Goal: Information Seeking & Learning: Understand process/instructions

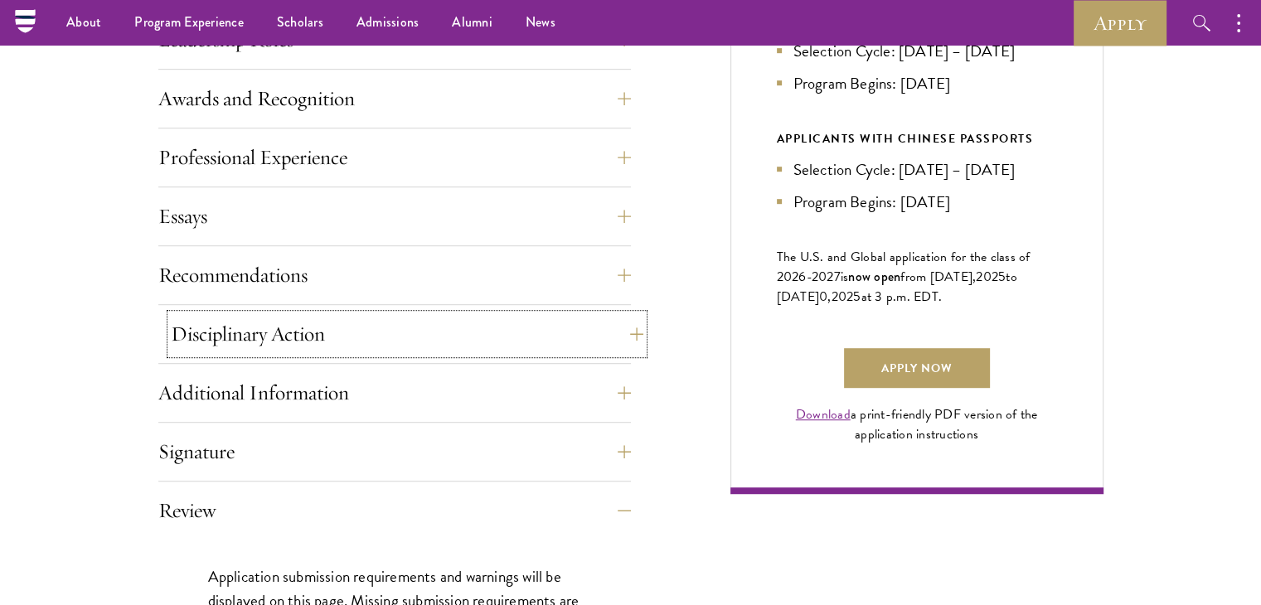
click at [464, 346] on button "Disciplinary Action" at bounding box center [407, 334] width 472 height 40
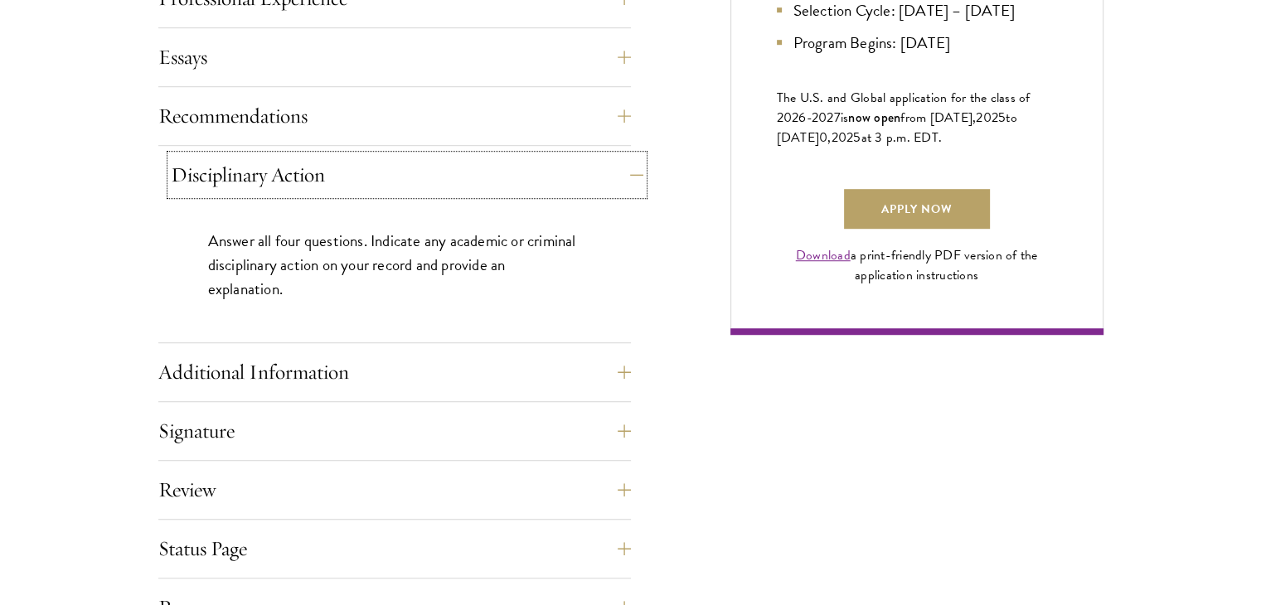
scroll to position [1161, 0]
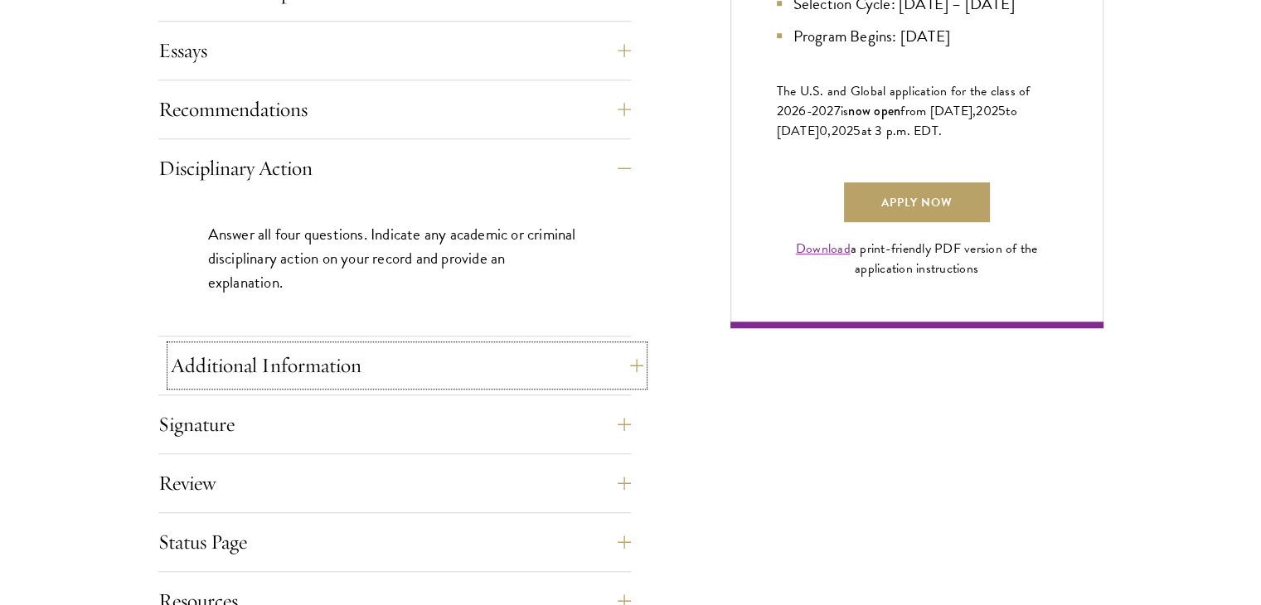
click at [474, 364] on button "Additional Information" at bounding box center [407, 366] width 472 height 40
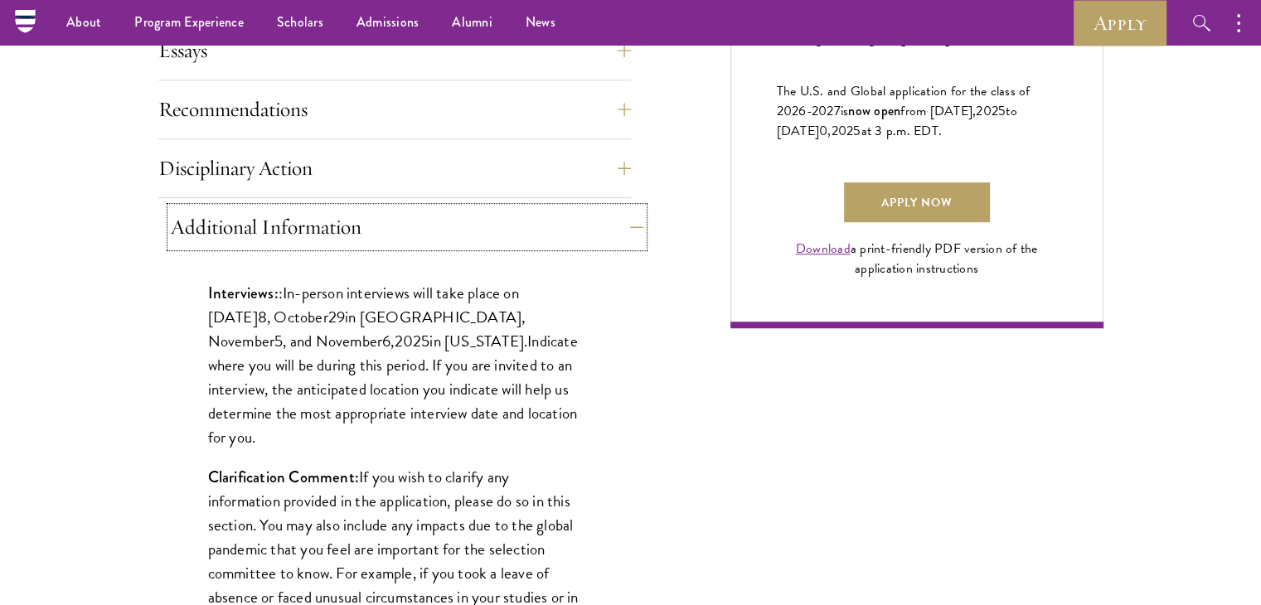
click at [553, 230] on button "Additional Information" at bounding box center [407, 227] width 472 height 40
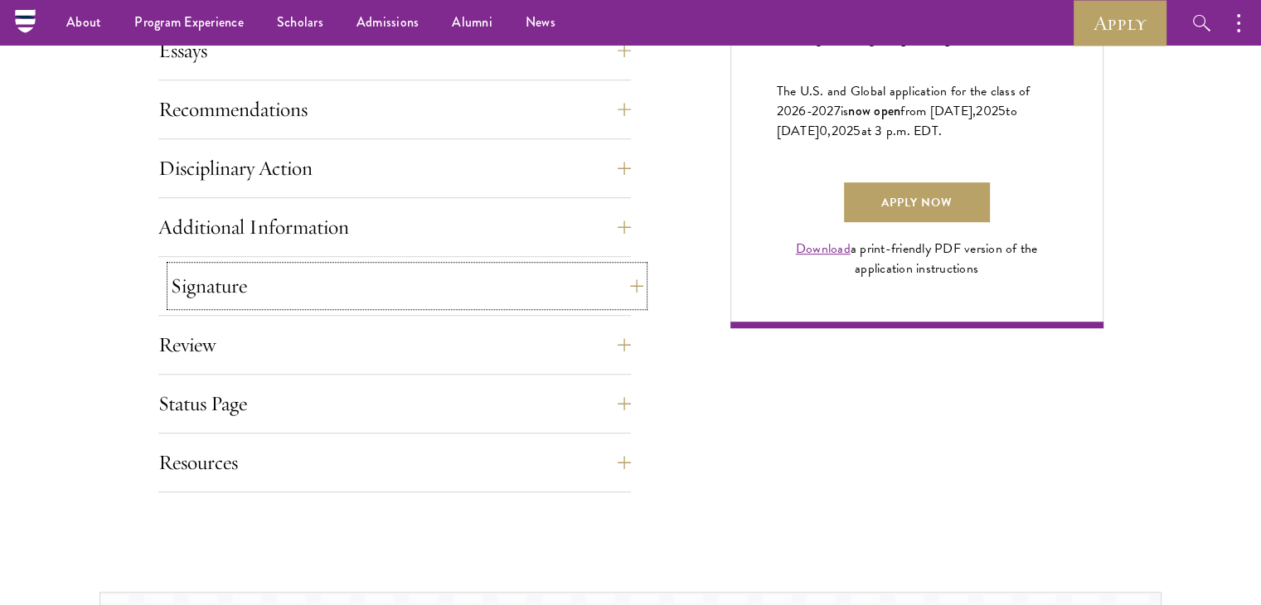
click at [552, 296] on button "Signature" at bounding box center [407, 286] width 472 height 40
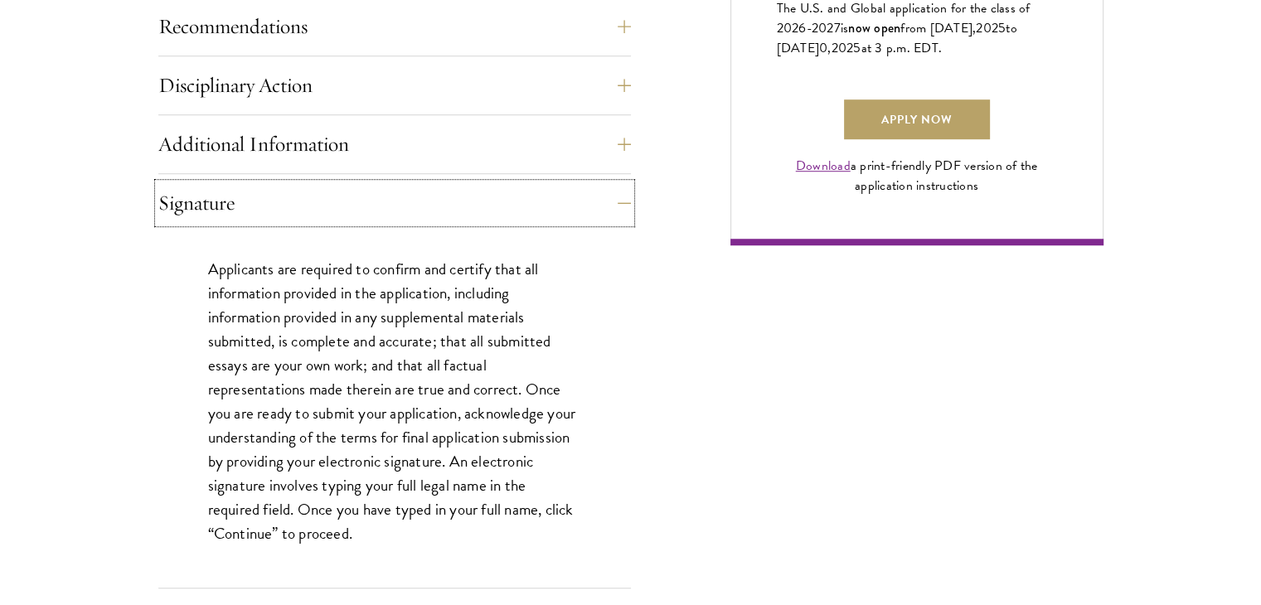
scroll to position [1326, 0]
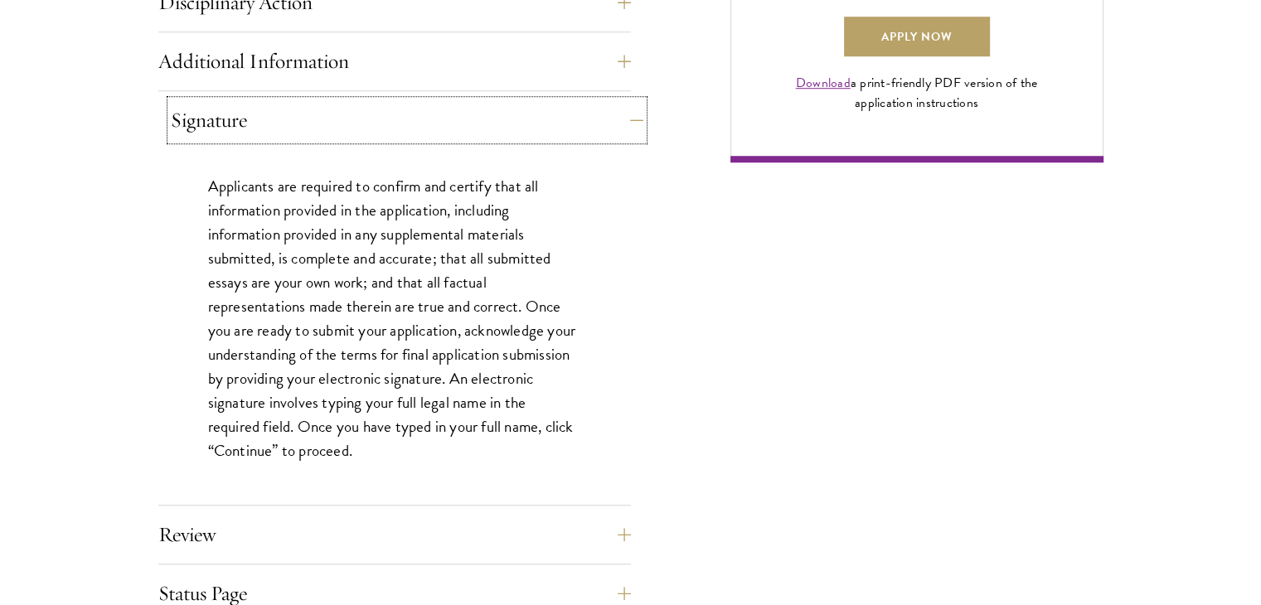
click at [549, 127] on button "Signature" at bounding box center [407, 120] width 472 height 40
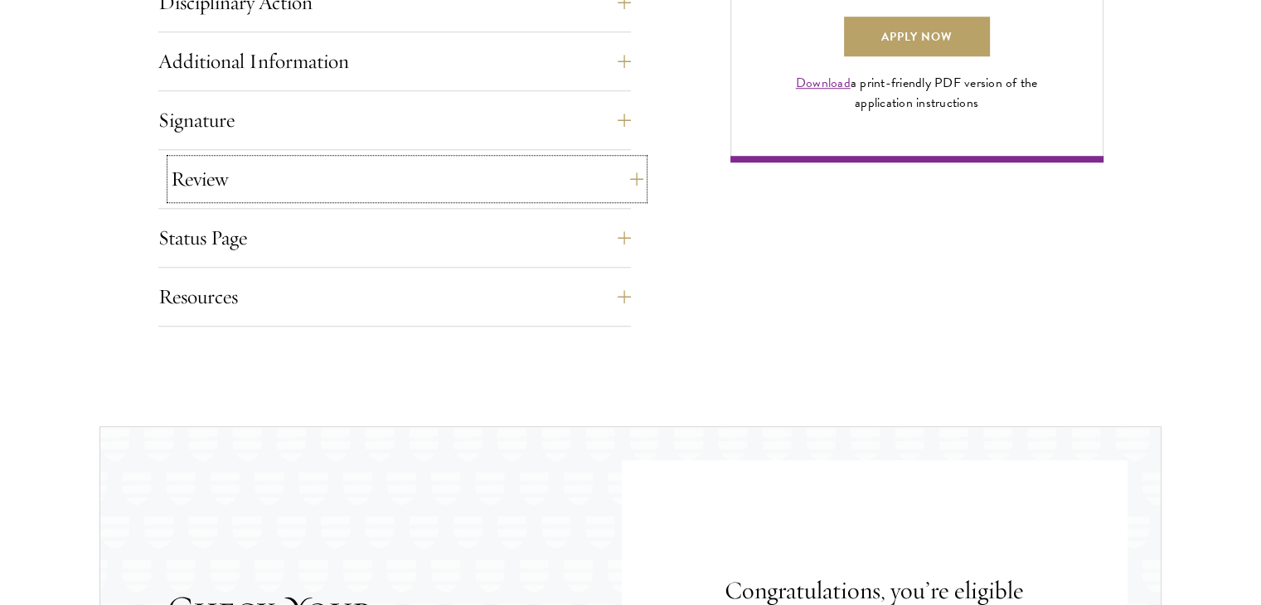
click at [526, 180] on button "Review" at bounding box center [407, 179] width 472 height 40
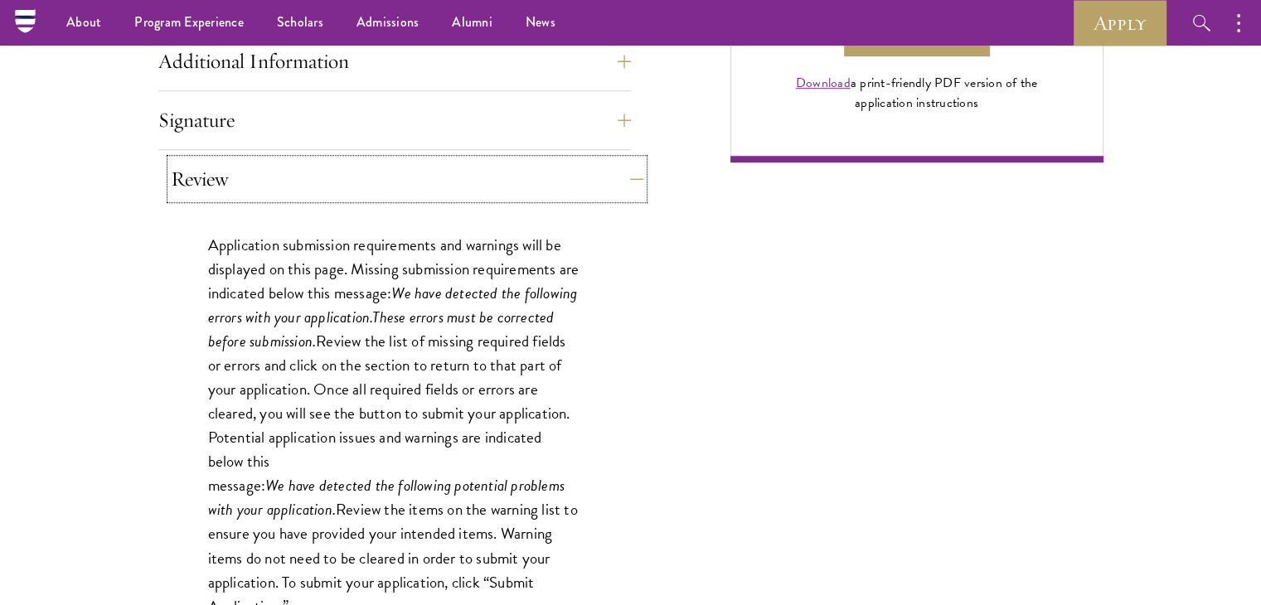
click at [525, 182] on button "Review" at bounding box center [407, 179] width 472 height 40
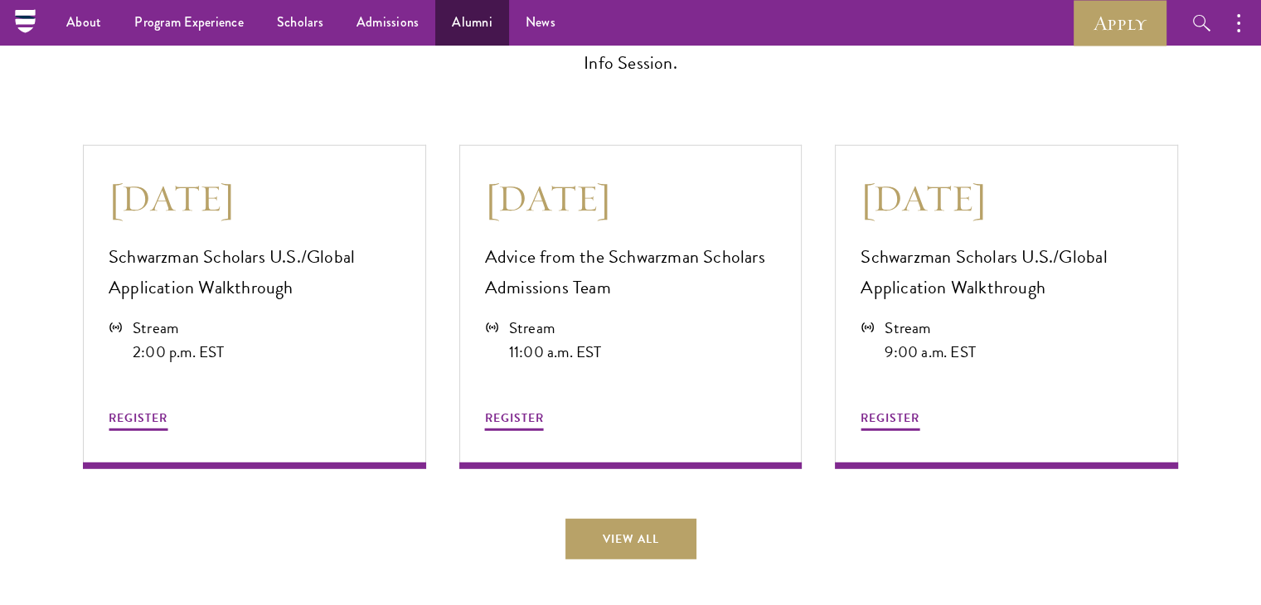
scroll to position [4495, 0]
